Goal: Transaction & Acquisition: Book appointment/travel/reservation

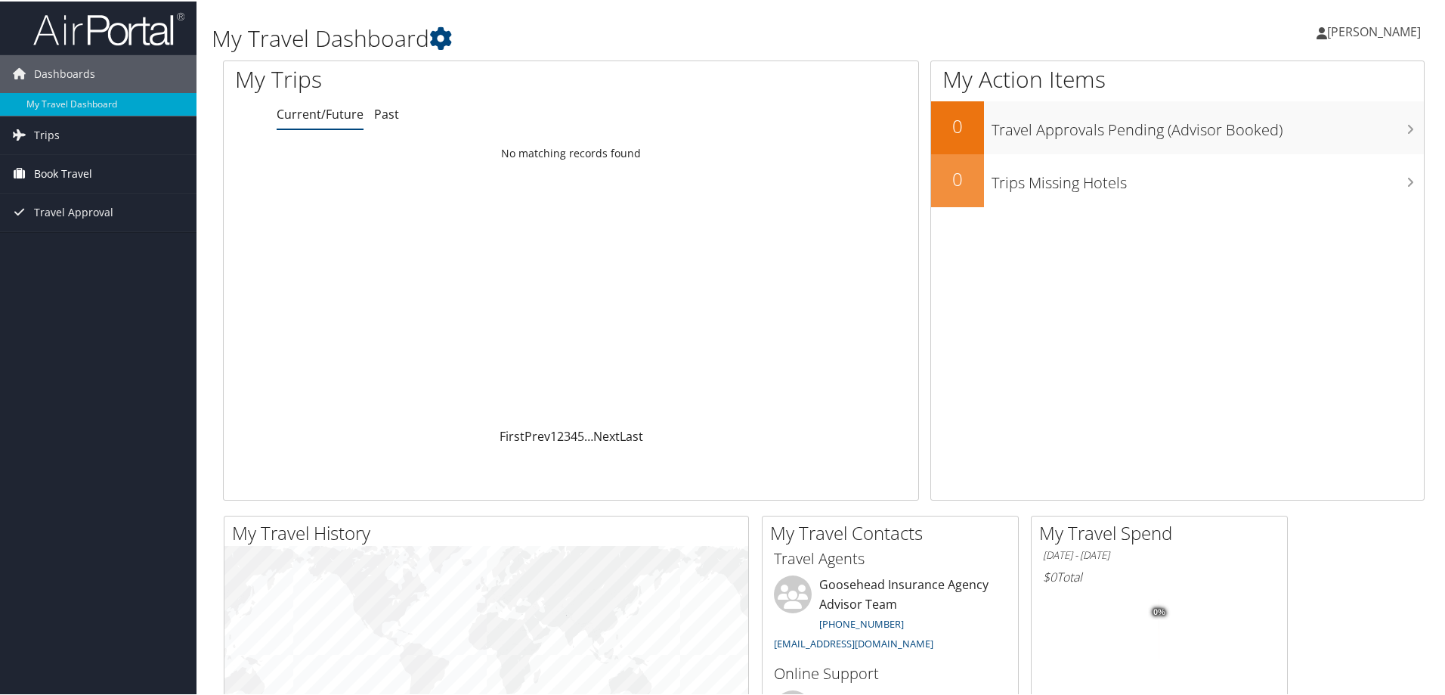
click at [49, 167] on span "Book Travel" at bounding box center [63, 172] width 58 height 38
click at [79, 249] on link "Book/Manage Online Trips" at bounding box center [98, 248] width 196 height 23
